Goal: Check status: Check status

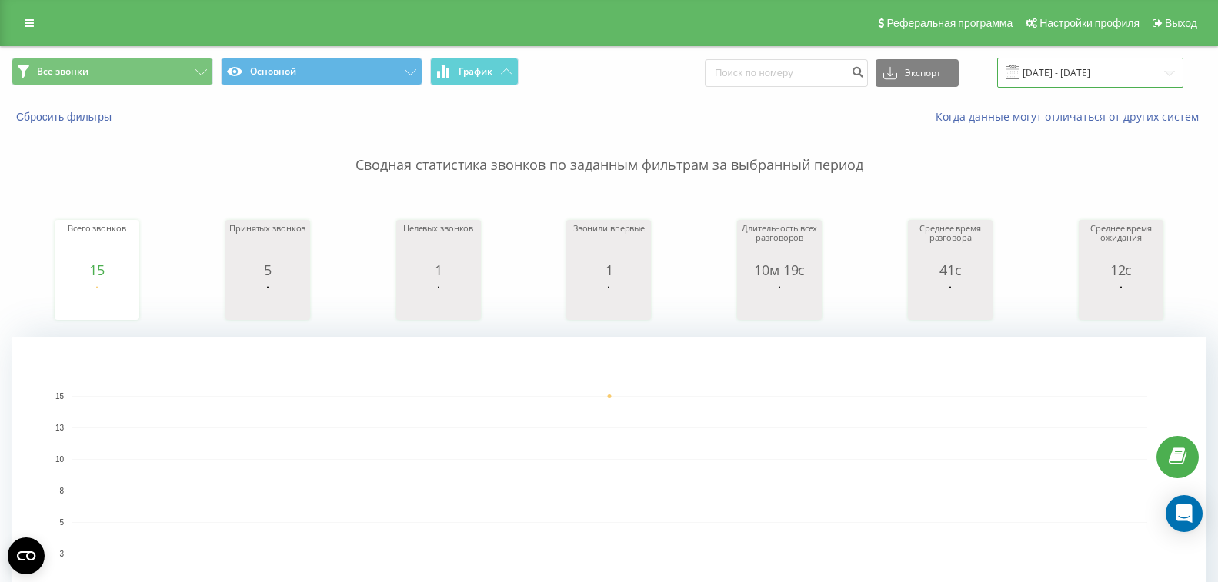
click at [1072, 76] on input "[DATE] - [DATE]" at bounding box center [1090, 73] width 186 height 30
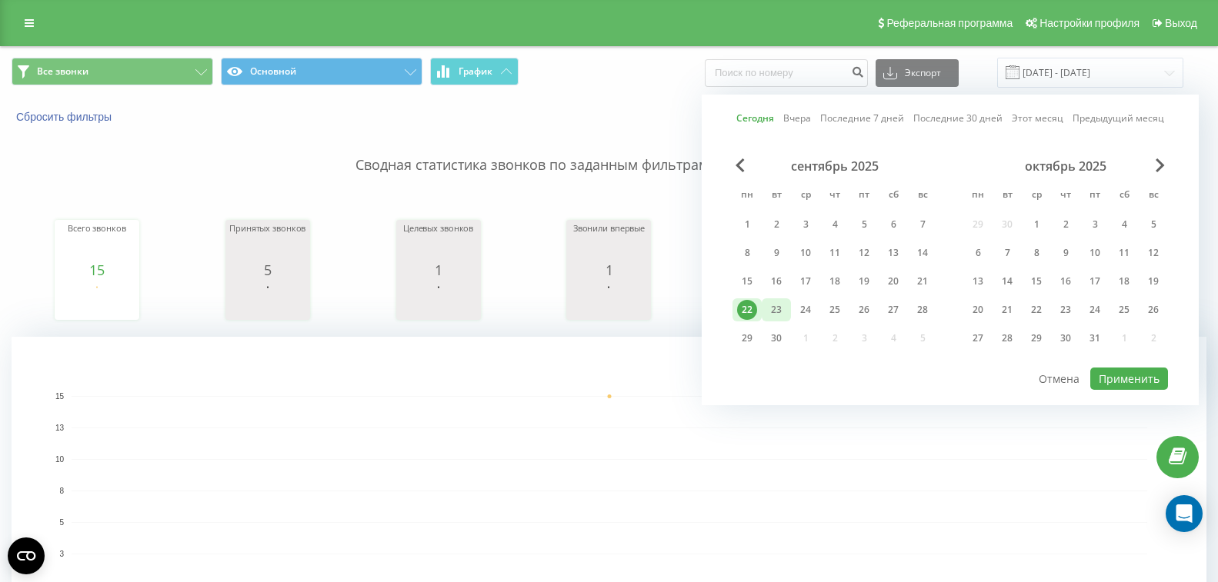
click at [784, 310] on div "23" at bounding box center [776, 310] width 20 height 20
click at [1124, 379] on button "Применить" at bounding box center [1129, 379] width 78 height 22
type input "[DATE] - [DATE]"
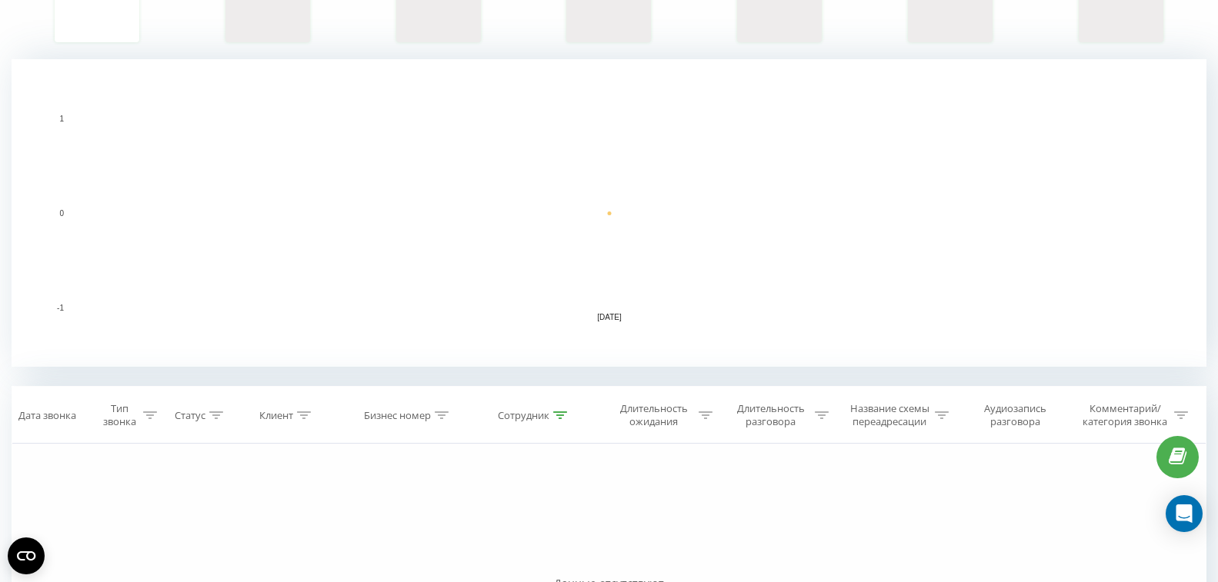
scroll to position [339, 0]
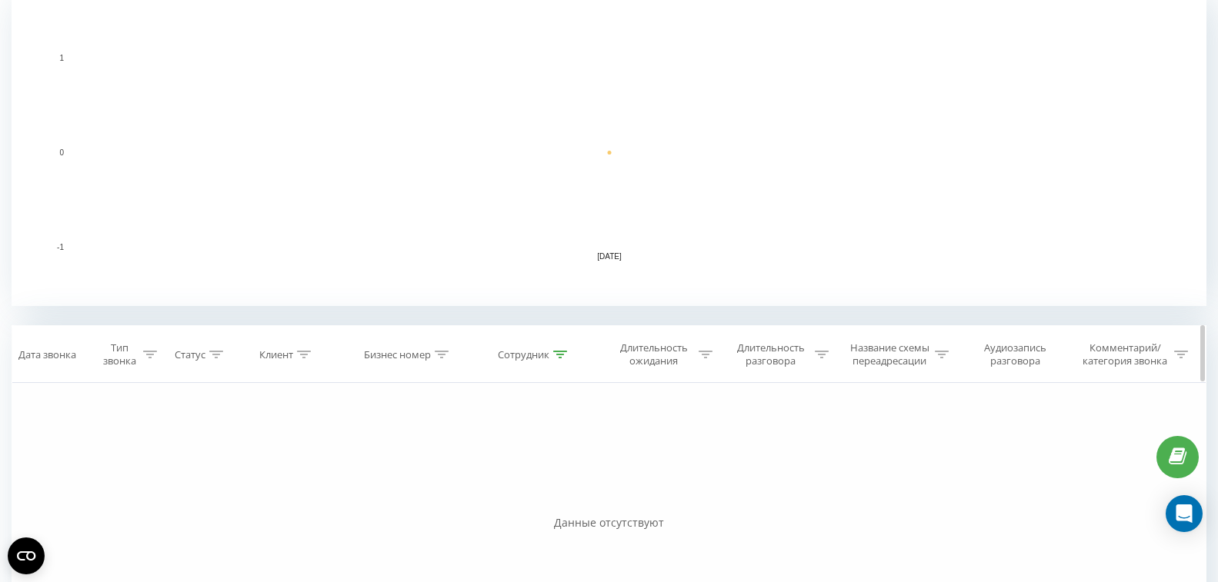
click at [562, 353] on icon at bounding box center [560, 355] width 14 height 8
click at [531, 460] on input "[PERSON_NAME]" at bounding box center [534, 465] width 135 height 27
click button "OK" at bounding box center [567, 495] width 65 height 19
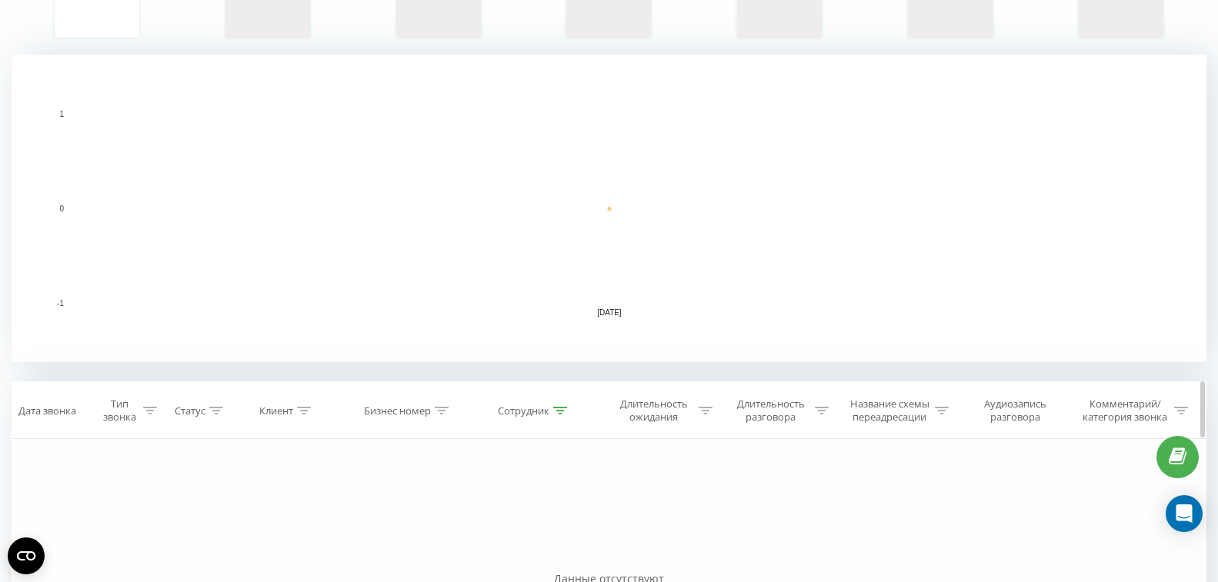
click at [565, 412] on icon at bounding box center [560, 411] width 14 height 8
click at [544, 532] on input "[PERSON_NAME]" at bounding box center [534, 521] width 135 height 27
type input "D"
click at [563, 558] on span "OK" at bounding box center [566, 551] width 43 height 24
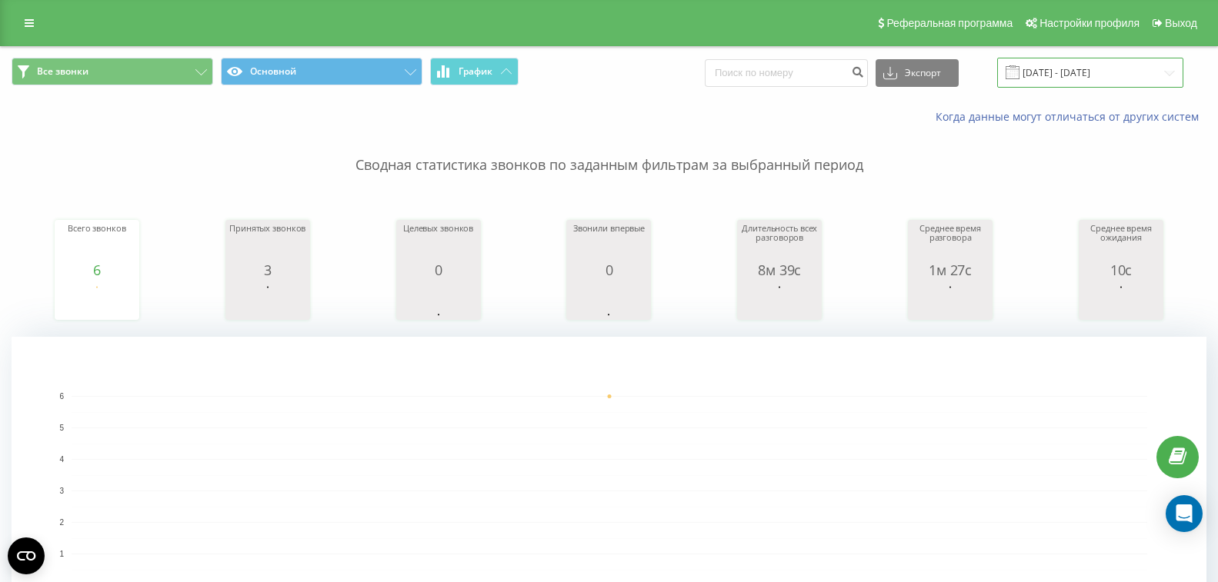
click at [1124, 75] on input "[DATE] - [DATE]" at bounding box center [1090, 73] width 186 height 30
